Goal: Task Accomplishment & Management: Manage account settings

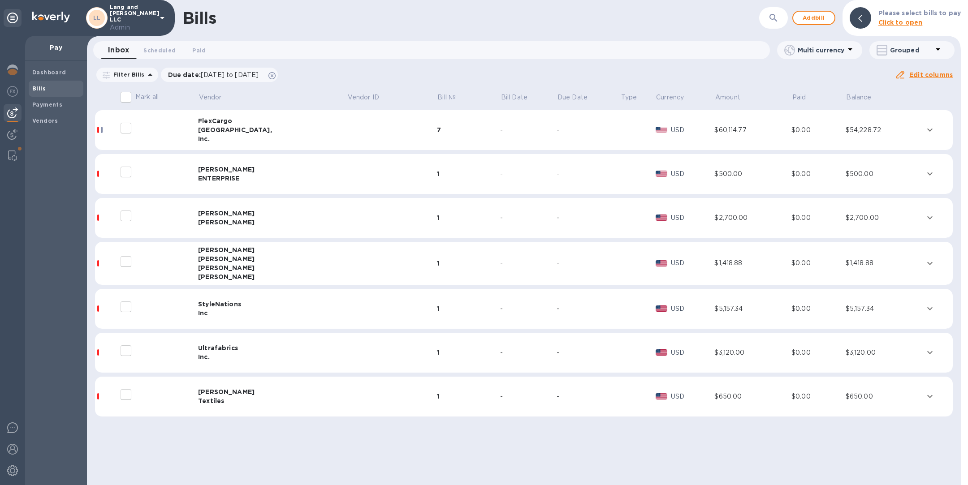
click at [223, 180] on div "ENTERPRISE" at bounding box center [272, 178] width 149 height 9
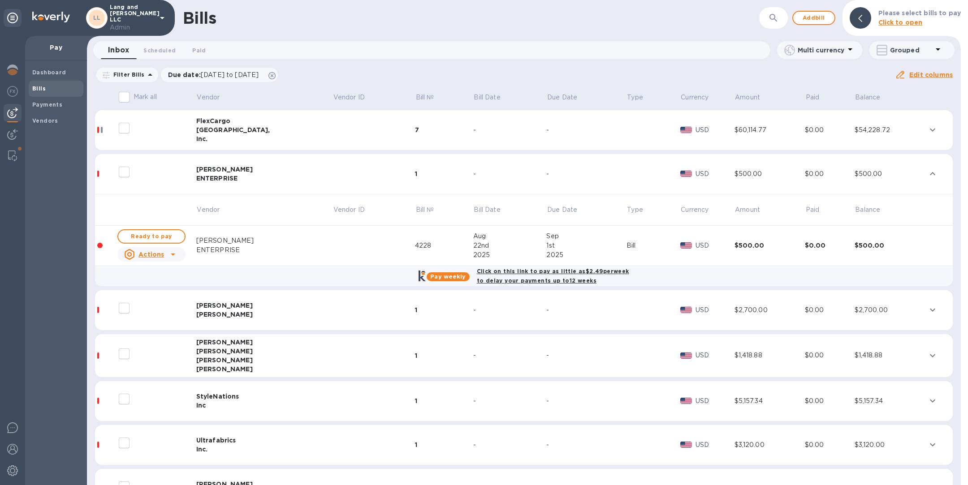
click at [161, 252] on u "Actions" at bounding box center [151, 254] width 26 height 7
click at [304, 277] on div at bounding box center [484, 242] width 968 height 485
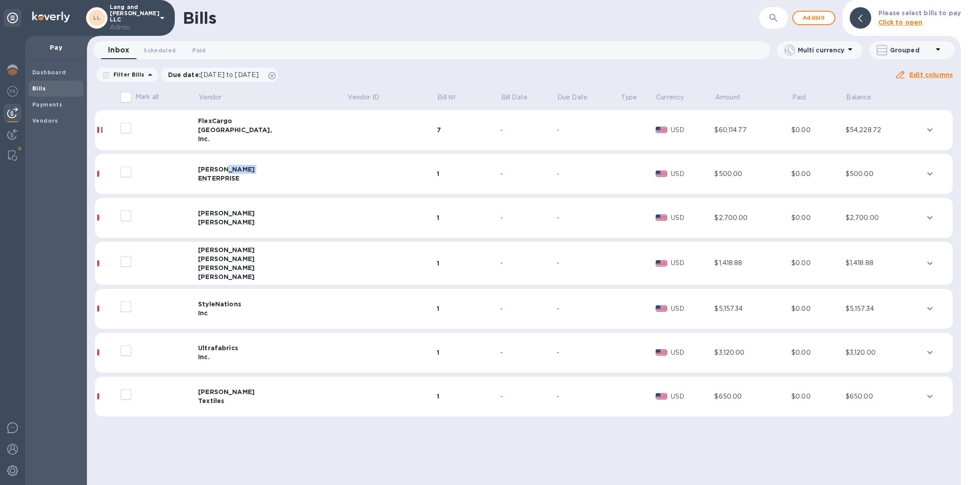
click at [229, 173] on div "HOGUE'S ENTERPRISE" at bounding box center [272, 174] width 149 height 18
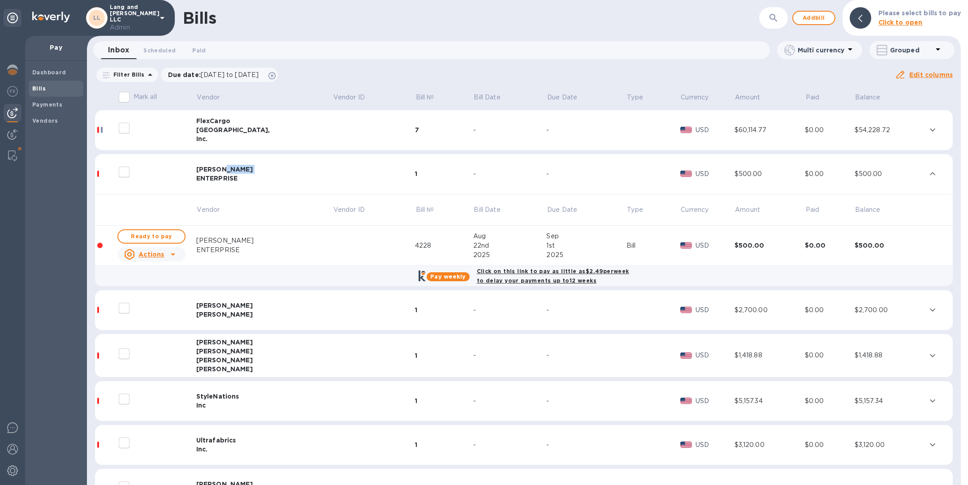
click at [173, 250] on icon at bounding box center [173, 254] width 11 height 11
click at [153, 289] on b "Delete" at bounding box center [155, 290] width 22 height 7
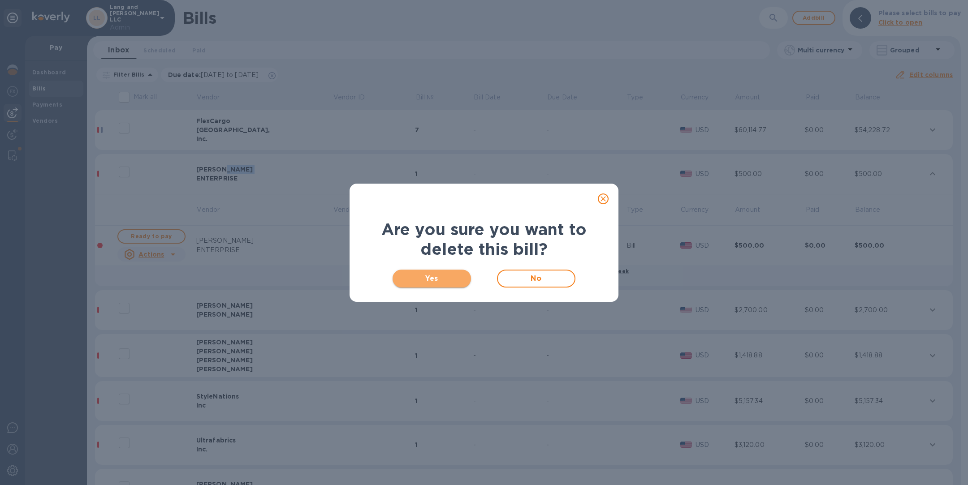
click at [451, 276] on span "Yes" at bounding box center [432, 278] width 64 height 11
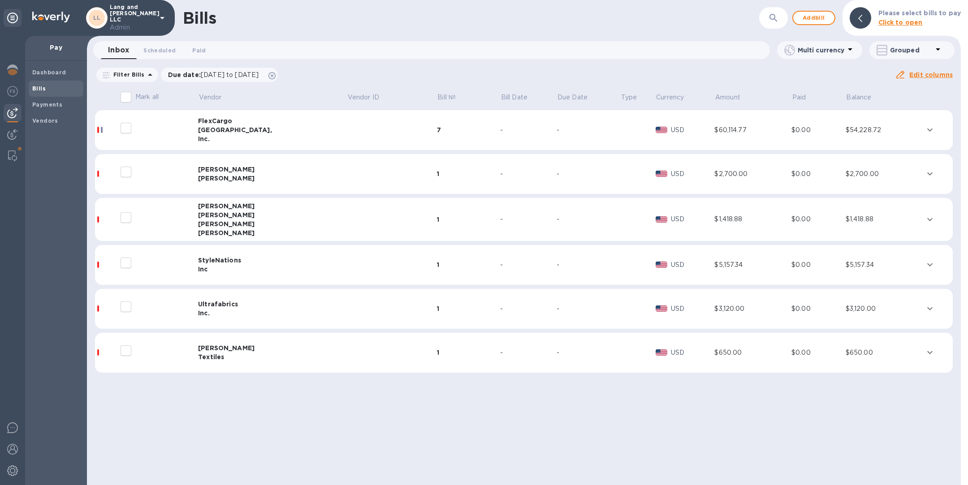
click at [266, 177] on div "[PERSON_NAME]" at bounding box center [272, 178] width 149 height 9
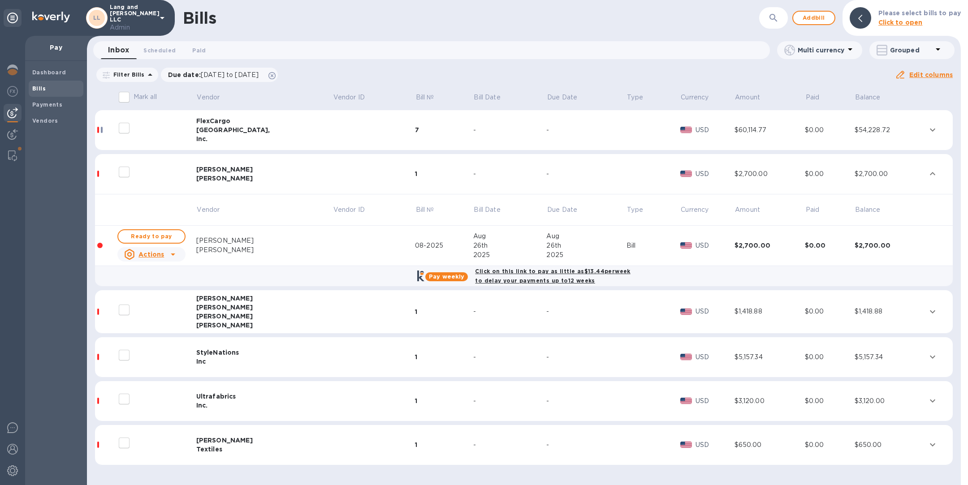
click at [145, 254] on u "Actions" at bounding box center [151, 254] width 26 height 7
click at [145, 292] on b "Delete" at bounding box center [155, 290] width 22 height 7
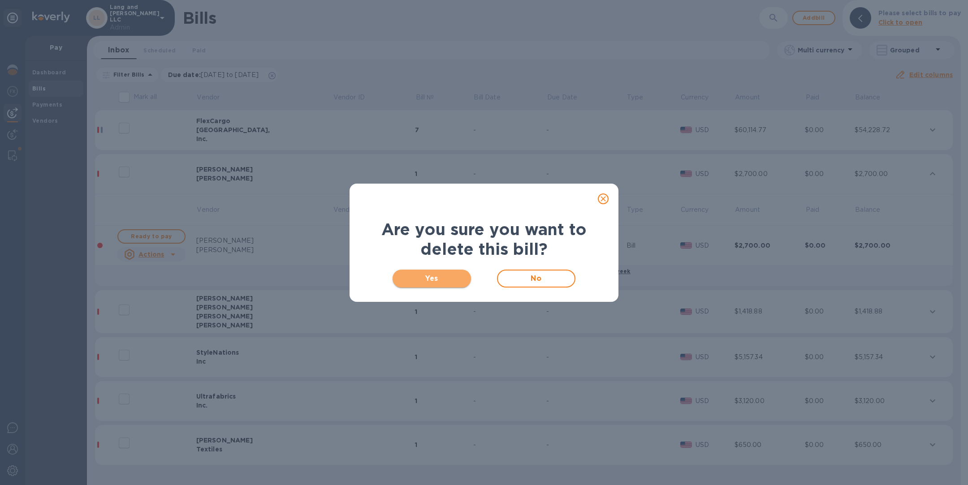
click at [416, 277] on span "Yes" at bounding box center [432, 278] width 64 height 11
